Goal: Task Accomplishment & Management: Manage account settings

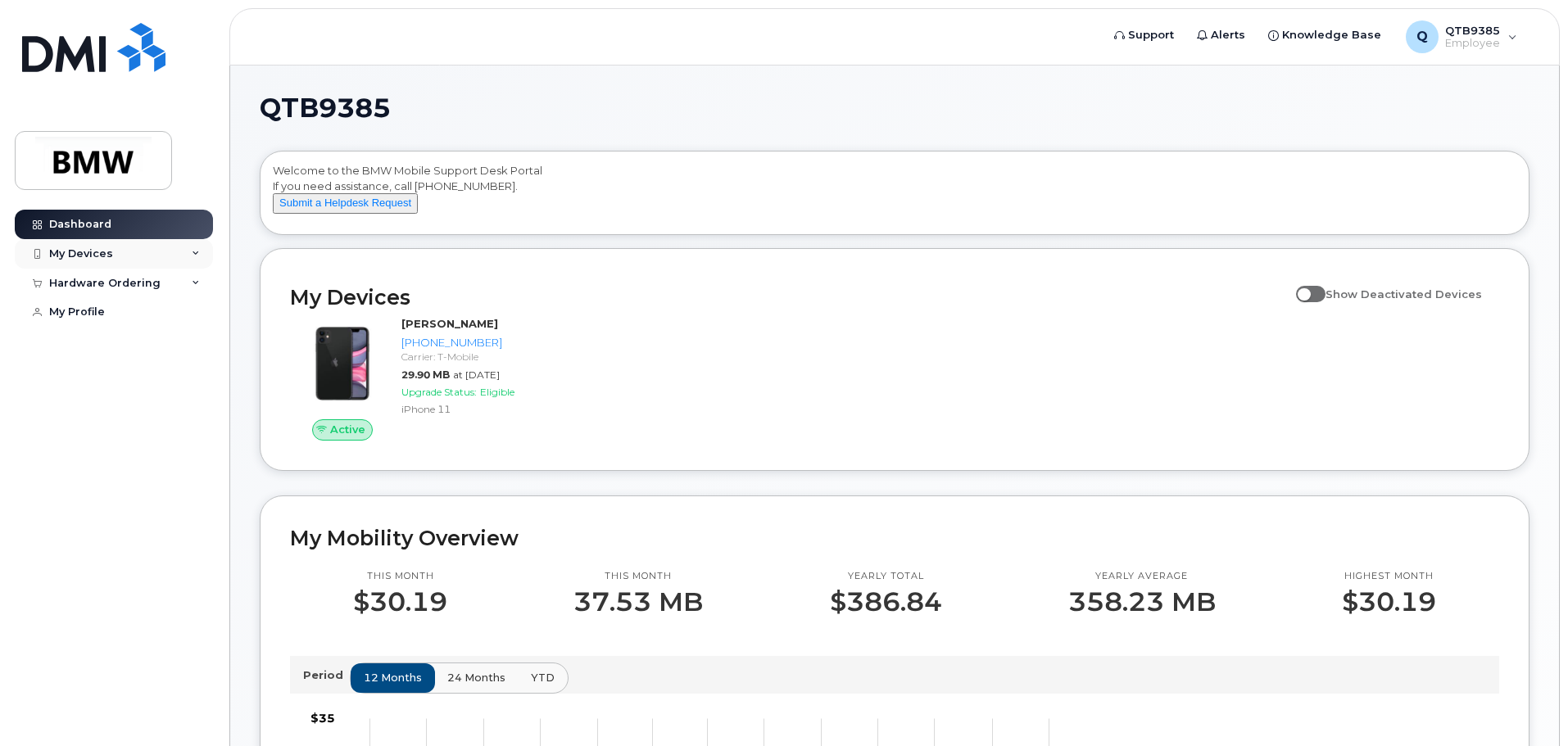
click at [192, 260] on div "My Devices" at bounding box center [113, 254] width 198 height 30
click at [187, 387] on div "Hardware Ordering" at bounding box center [113, 372] width 198 height 30
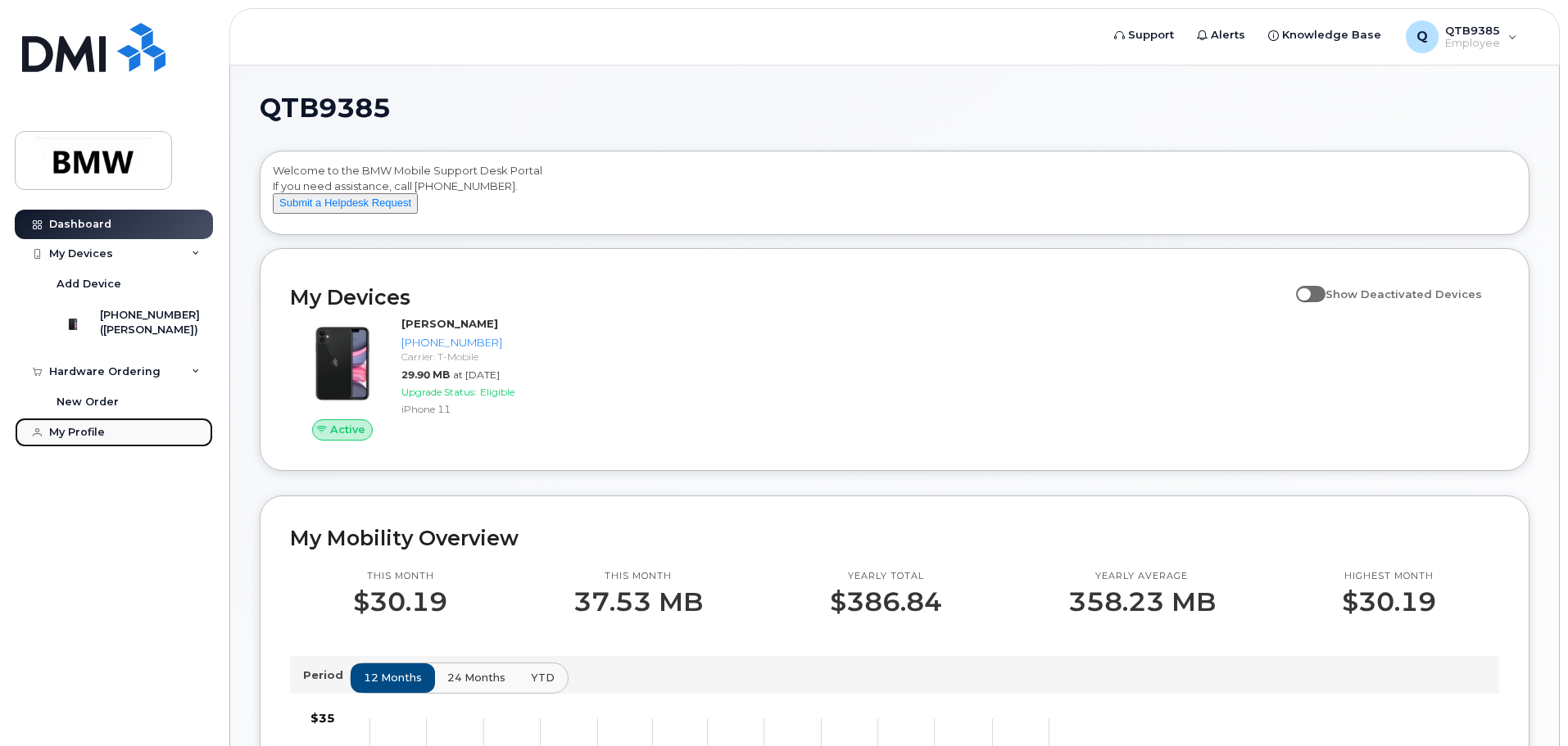
click at [87, 439] on div "My Profile" at bounding box center [76, 432] width 55 height 13
